Goal: Contribute content

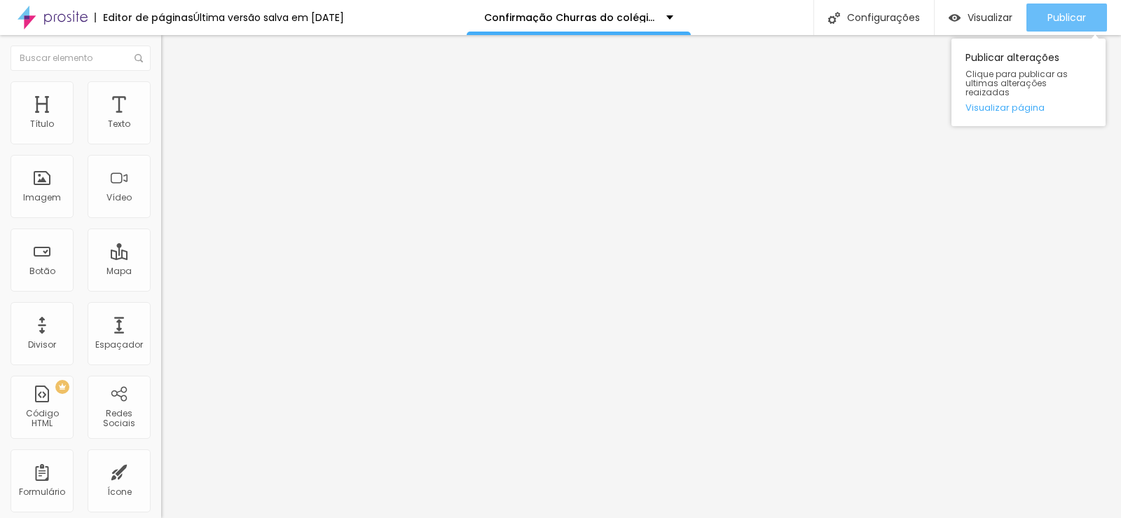
click at [1060, 16] on span "Publicar" at bounding box center [1067, 17] width 39 height 11
click at [1052, 18] on span "Publicar" at bounding box center [1067, 17] width 39 height 11
click at [1071, 15] on span "Publicar" at bounding box center [1067, 17] width 39 height 11
click at [1062, 18] on span "Publicar" at bounding box center [1067, 17] width 39 height 11
